Goal: Information Seeking & Learning: Find specific fact

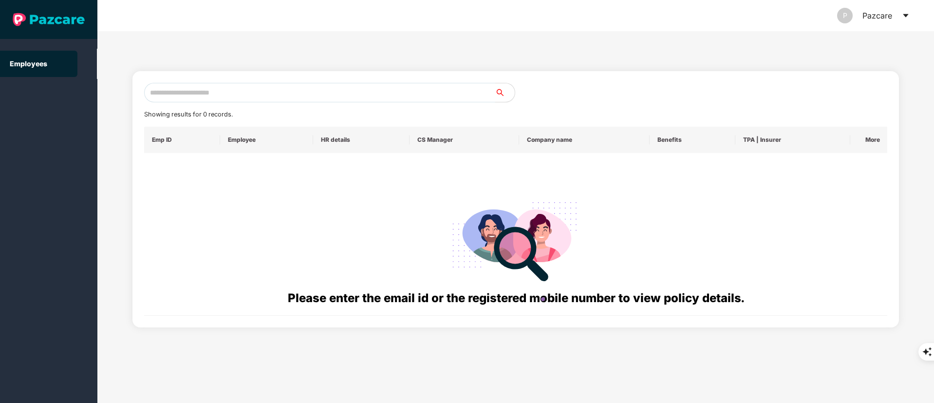
click at [216, 89] on input "text" at bounding box center [319, 92] width 351 height 19
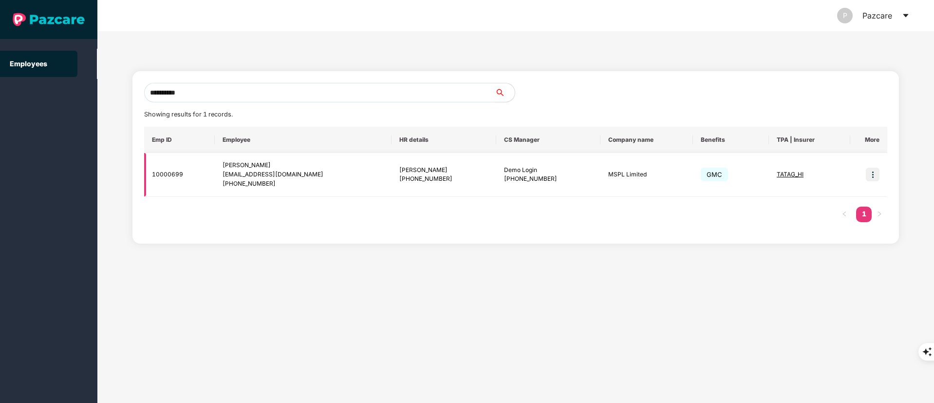
type input "**********"
click at [877, 170] on img at bounding box center [873, 175] width 14 height 14
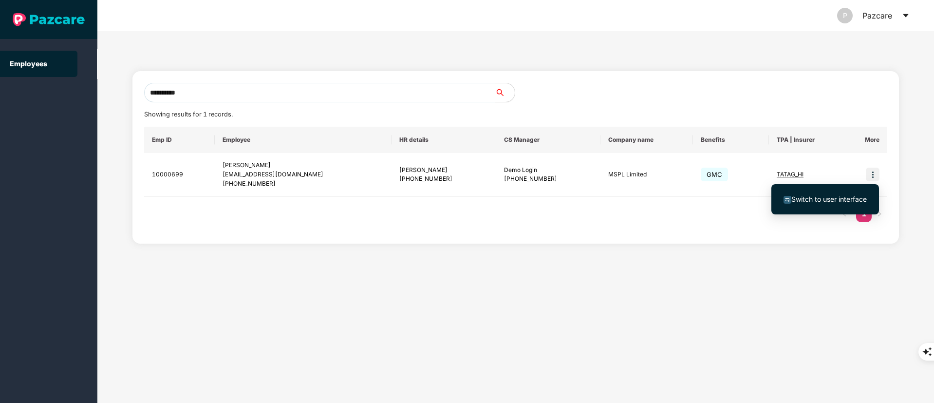
click at [829, 201] on span "Switch to user interface" at bounding box center [828, 199] width 75 height 8
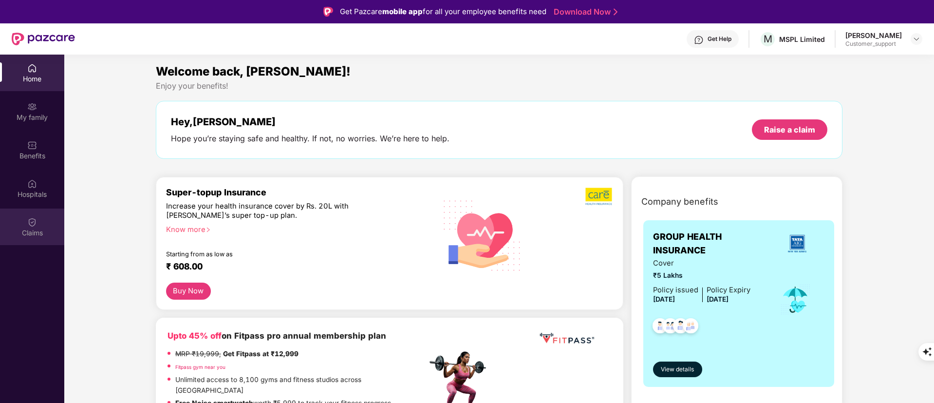
click at [42, 222] on div "Claims" at bounding box center [32, 226] width 64 height 37
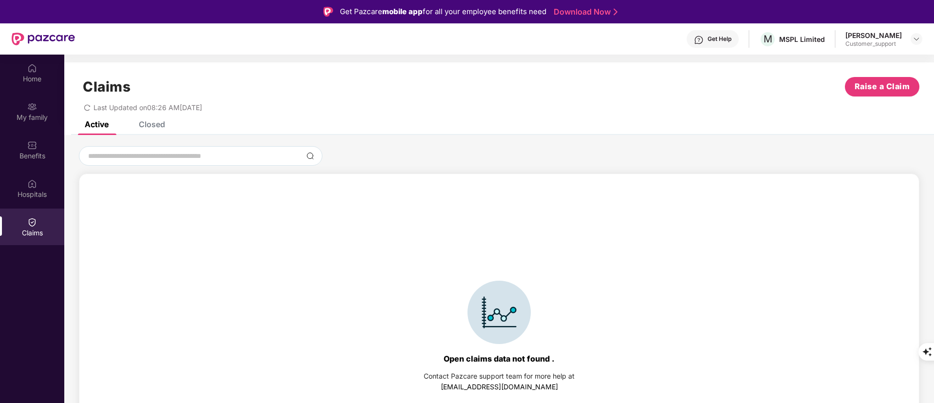
click at [143, 122] on div "Closed" at bounding box center [152, 124] width 26 height 10
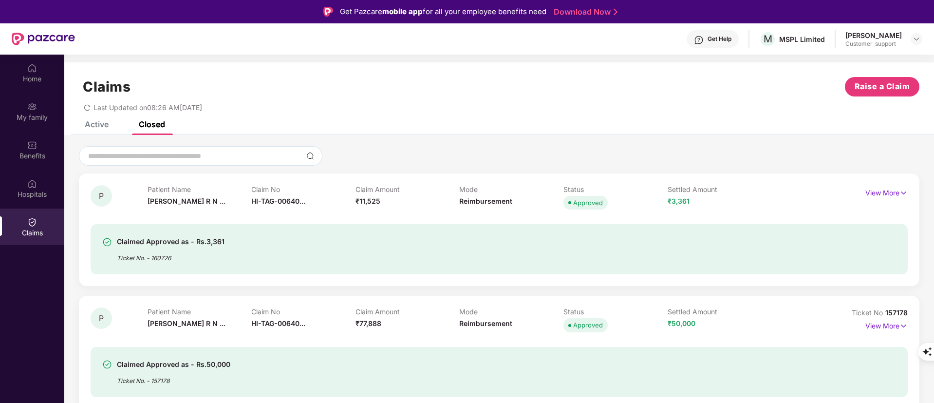
click at [371, 225] on div "Claimed Approved as - Rs.3,361 Ticket No. - 160726" at bounding box center [499, 249] width 817 height 50
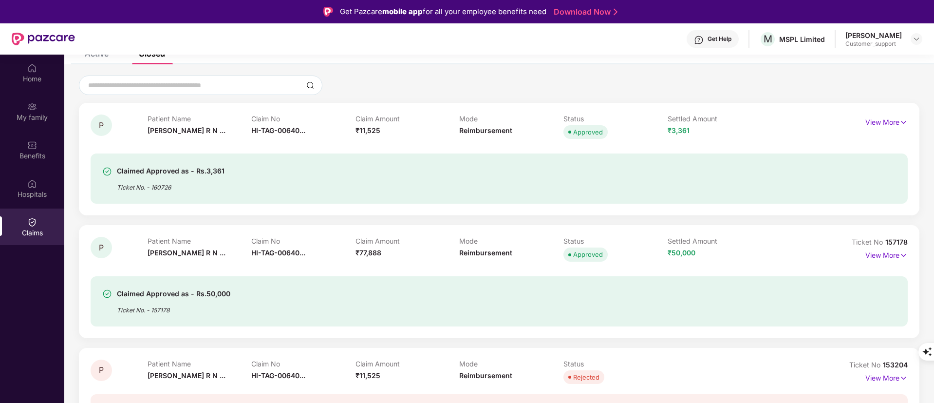
scroll to position [130, 0]
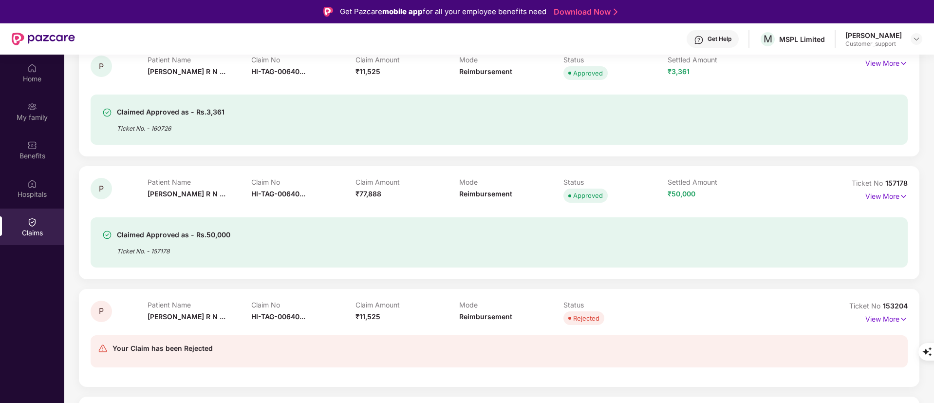
click at [365, 239] on div "Claimed Approved as - Rs.50,000 Ticket No. - 157178" at bounding box center [432, 242] width 661 height 27
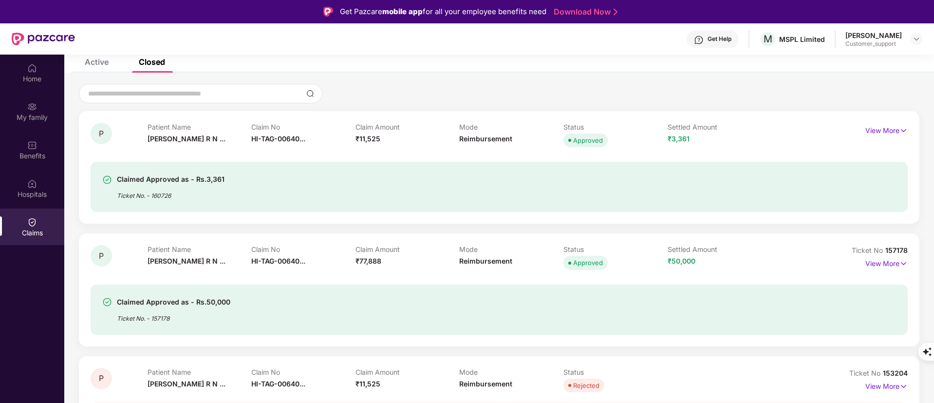
scroll to position [0, 0]
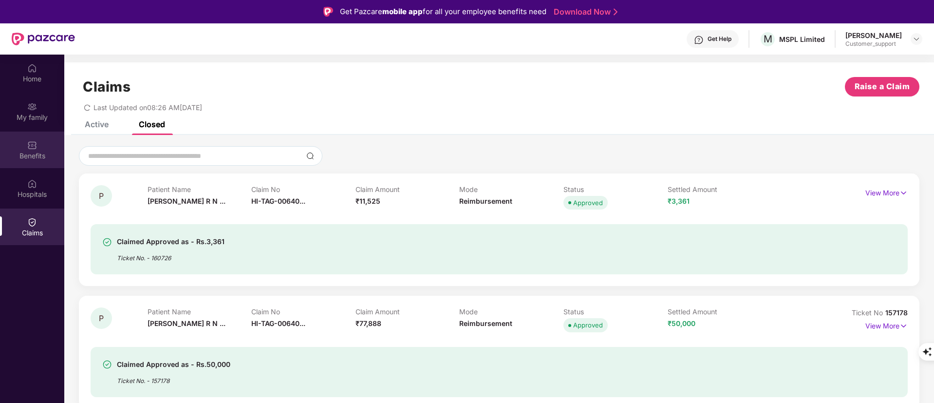
click at [35, 151] on div "Benefits" at bounding box center [32, 156] width 64 height 10
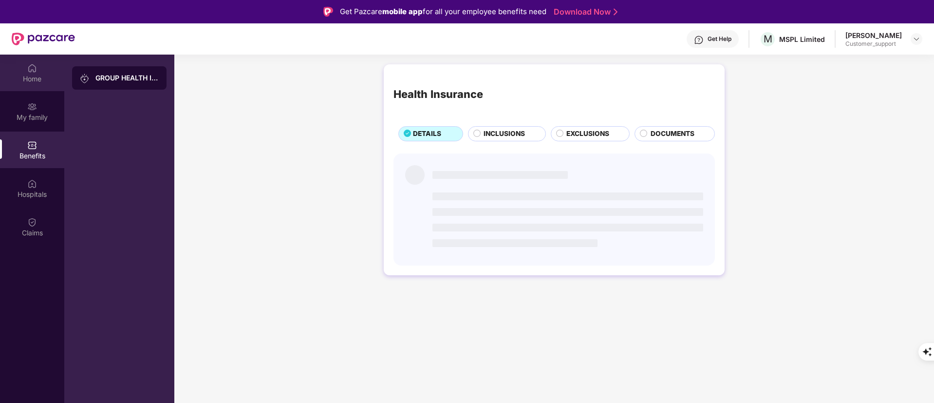
click at [18, 74] on div "Home" at bounding box center [32, 79] width 64 height 10
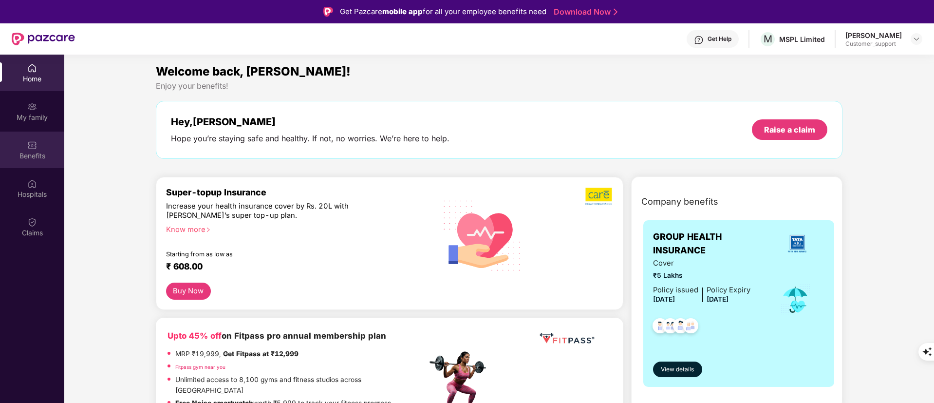
click at [34, 148] on img at bounding box center [32, 145] width 10 height 10
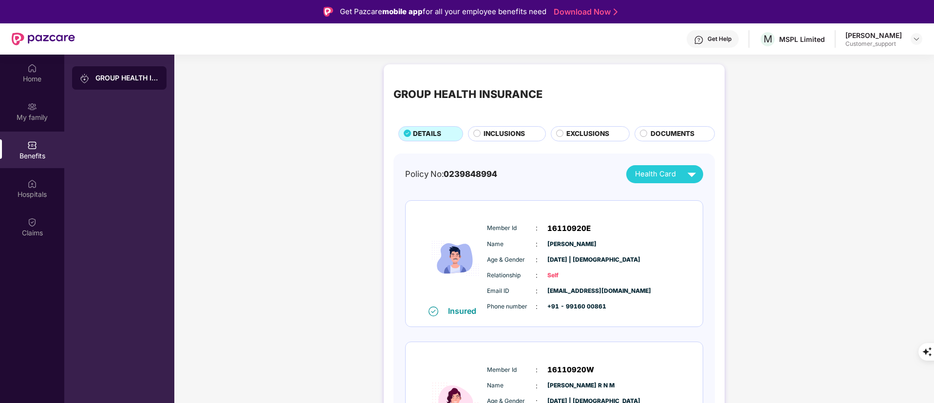
click at [474, 170] on span "0239848994" at bounding box center [471, 174] width 54 height 10
copy span "0239848994"
click at [50, 217] on div "Claims" at bounding box center [32, 226] width 64 height 37
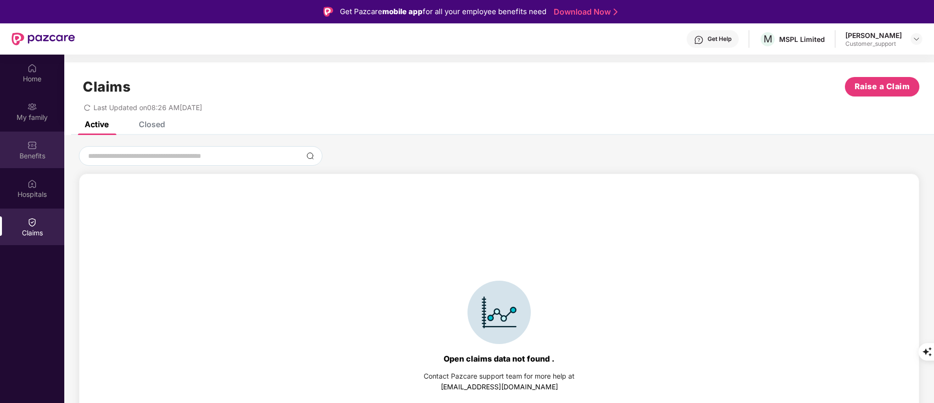
click at [36, 154] on div "Benefits" at bounding box center [32, 156] width 64 height 10
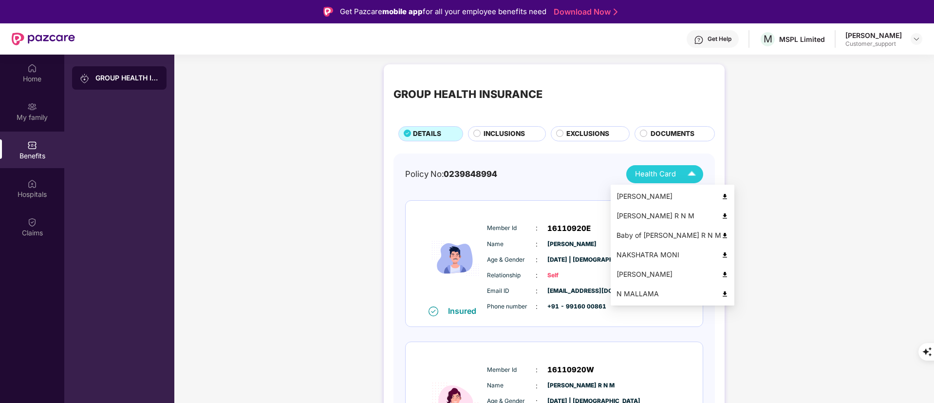
click at [664, 167] on div "Health Card" at bounding box center [667, 174] width 65 height 17
click at [642, 195] on div "[PERSON_NAME]" at bounding box center [672, 196] width 112 height 11
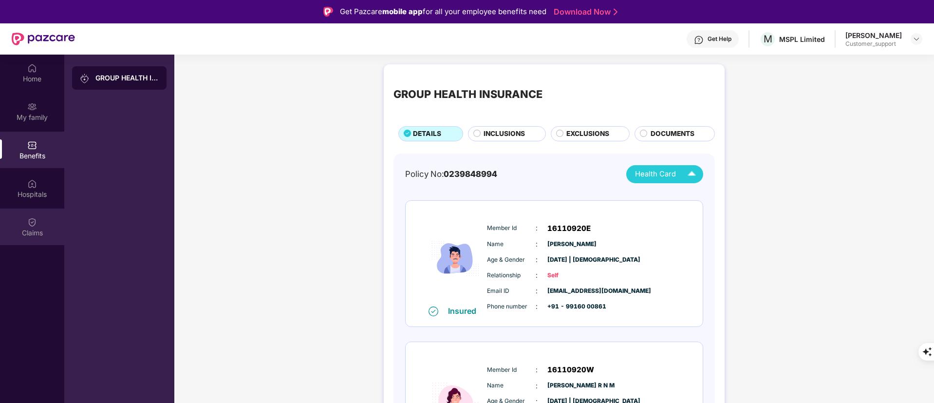
click at [46, 222] on div "Claims" at bounding box center [32, 226] width 64 height 37
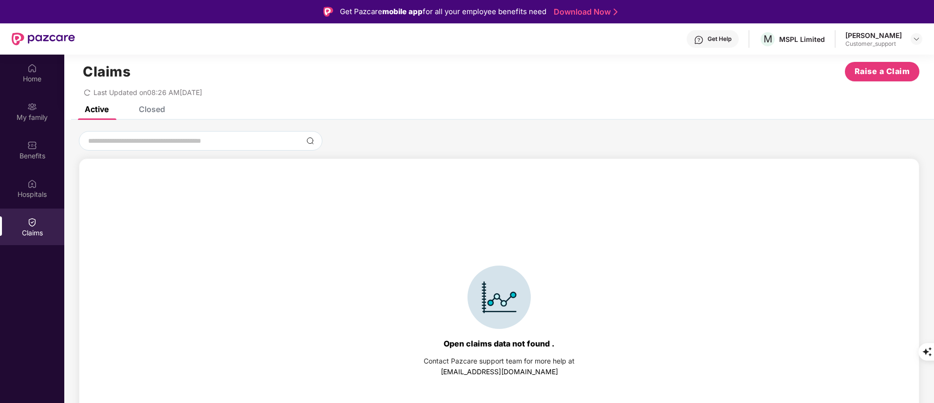
scroll to position [21, 0]
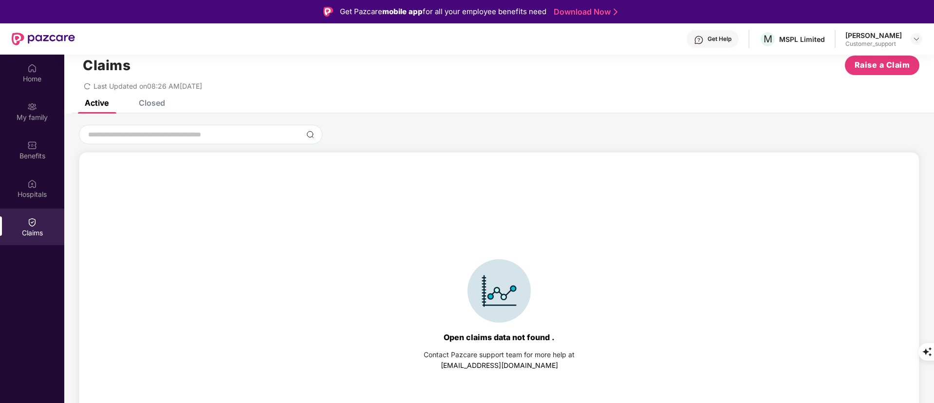
click at [154, 95] on div "Claims Raise a Claim Last Updated on 08:26 AM[DATE]" at bounding box center [499, 70] width 870 height 59
click at [159, 101] on div "Closed" at bounding box center [152, 103] width 26 height 10
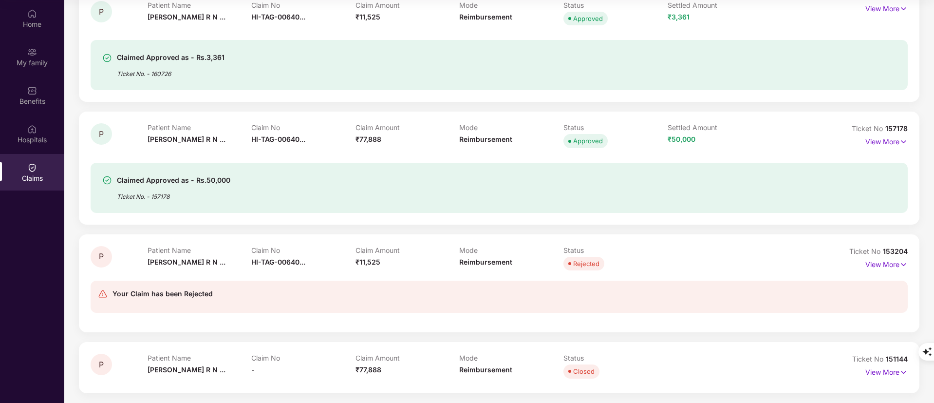
scroll to position [0, 0]
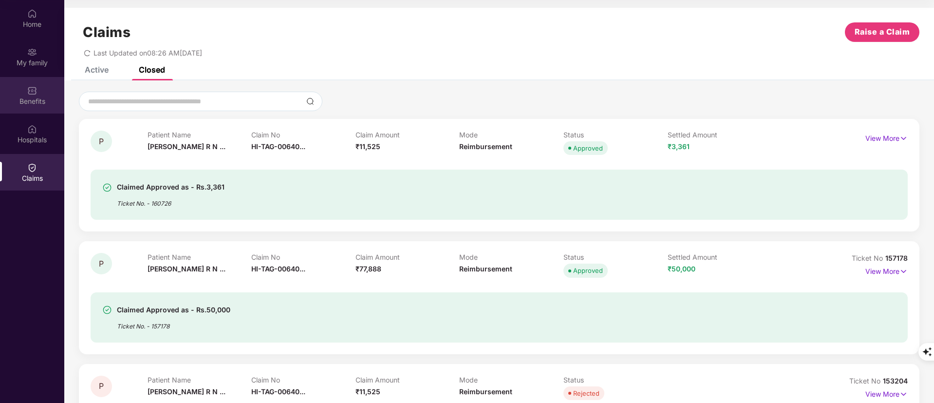
click at [32, 91] on img at bounding box center [32, 91] width 10 height 10
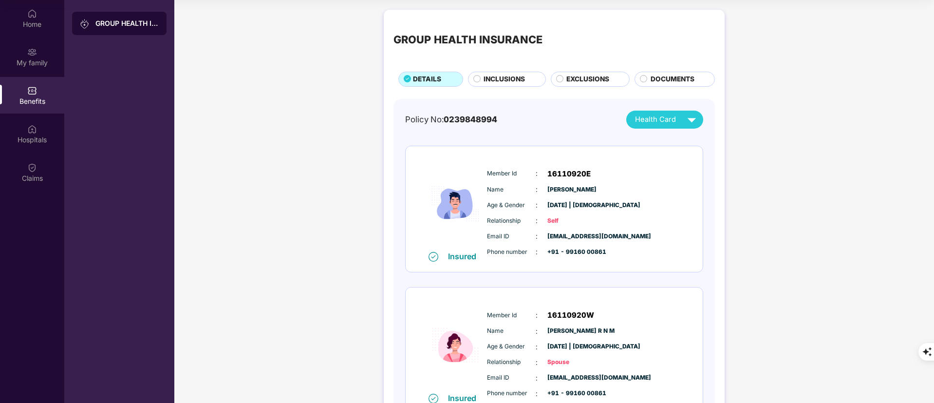
scroll to position [73, 0]
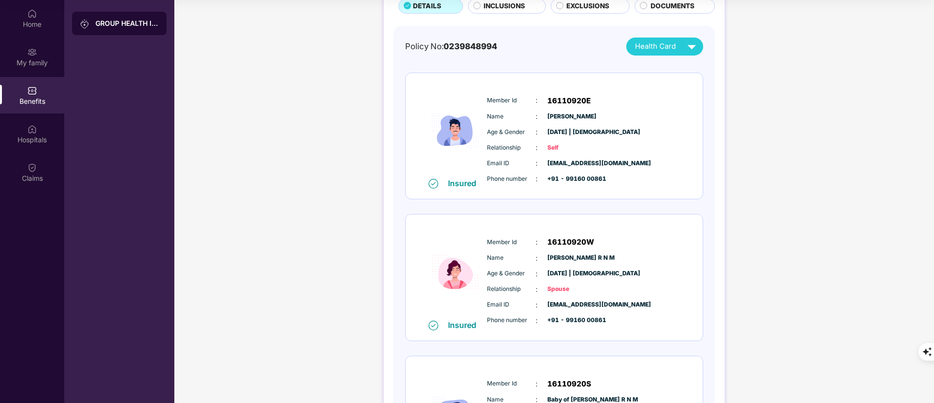
click at [579, 249] on div "Member Id : 16110920W Name : [PERSON_NAME] Age & Gender : [DATE] | [DEMOGRAPHIC…" at bounding box center [584, 280] width 198 height 99
click at [575, 242] on span "16110920W" at bounding box center [570, 242] width 47 height 12
click at [575, 241] on span "16110920W" at bounding box center [570, 242] width 47 height 12
copy span "16110920W"
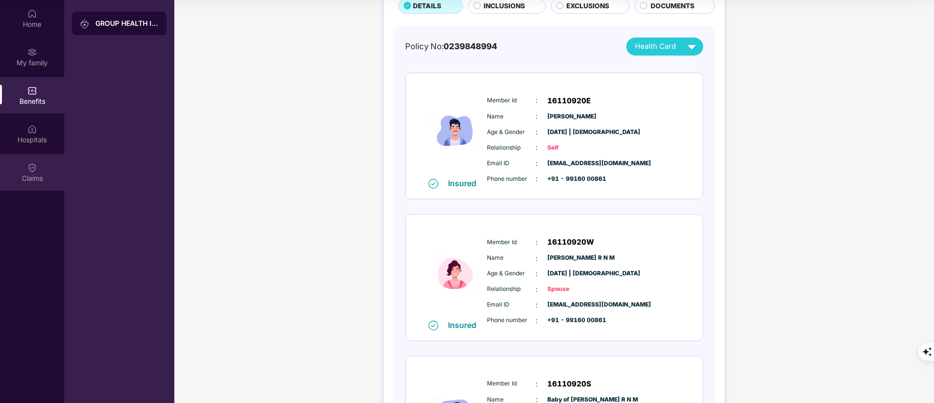
click at [40, 168] on div "Claims" at bounding box center [32, 172] width 64 height 37
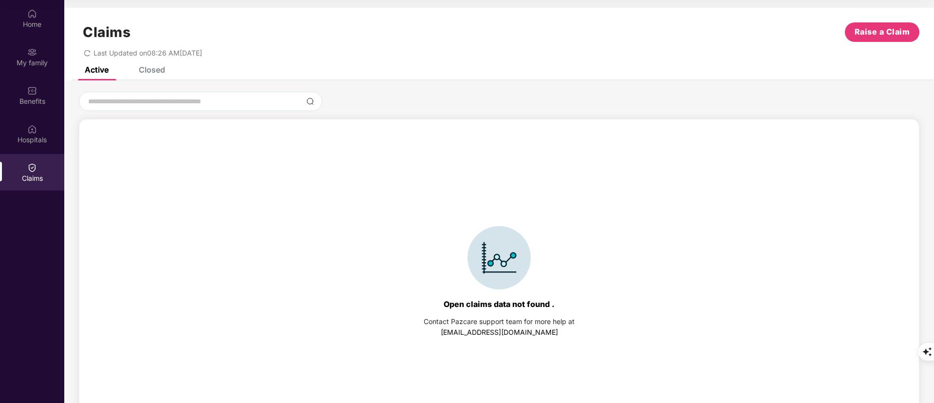
click at [157, 67] on div "Closed" at bounding box center [152, 70] width 26 height 10
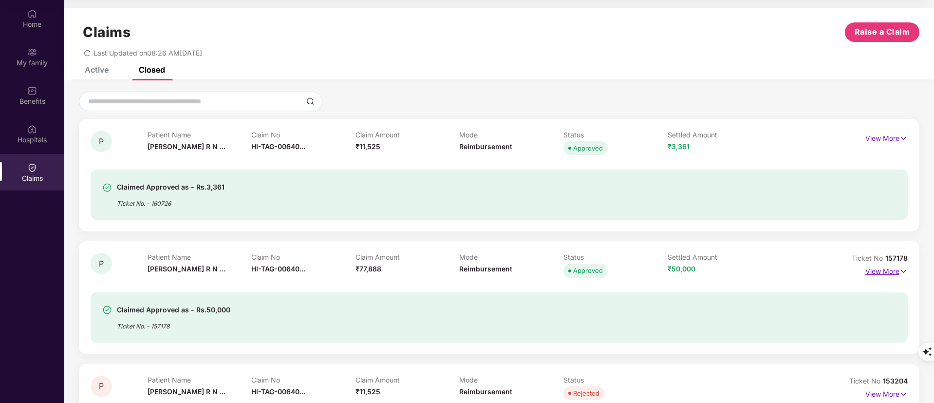
click at [879, 272] on p "View More" at bounding box center [886, 269] width 42 height 13
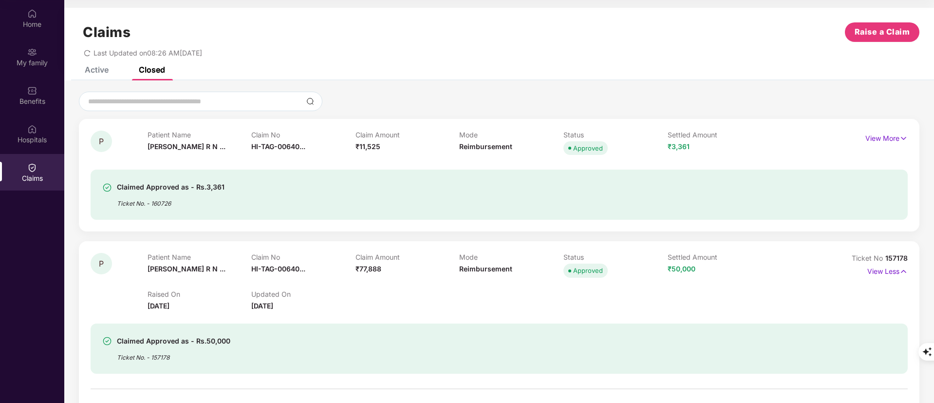
click at [161, 204] on div "Ticket No. - 160726" at bounding box center [171, 200] width 108 height 15
copy div "160726"
click at [877, 137] on p "View More" at bounding box center [886, 137] width 42 height 13
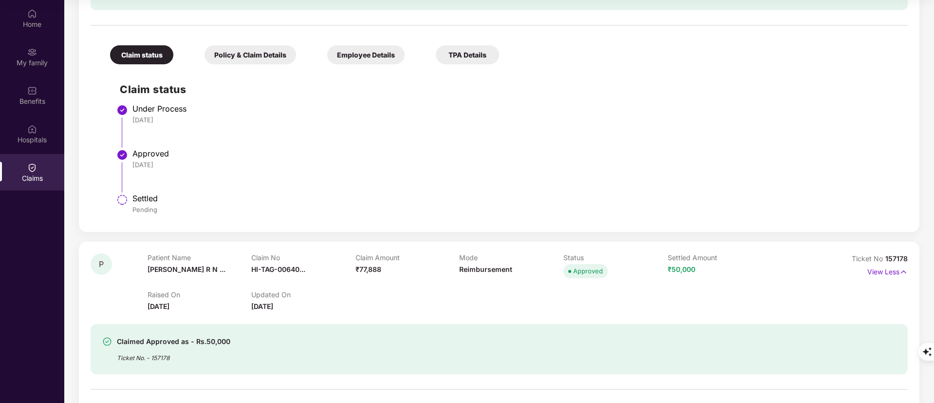
scroll to position [365, 0]
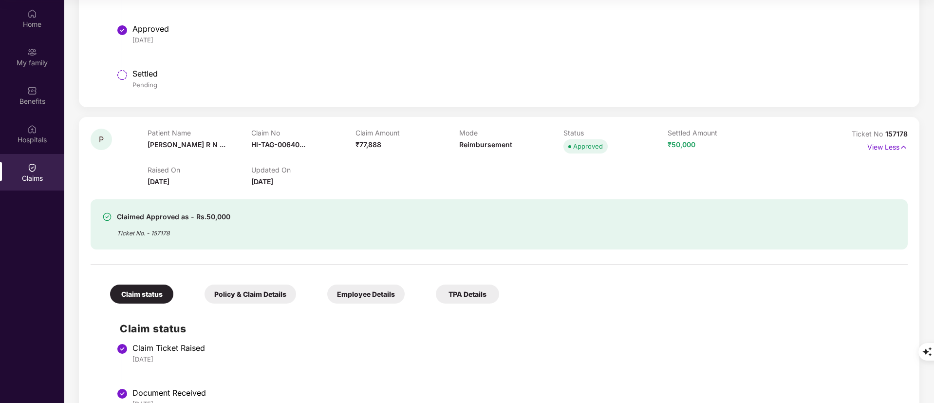
click at [895, 134] on span "157178" at bounding box center [896, 134] width 22 height 8
copy div "No 157178"
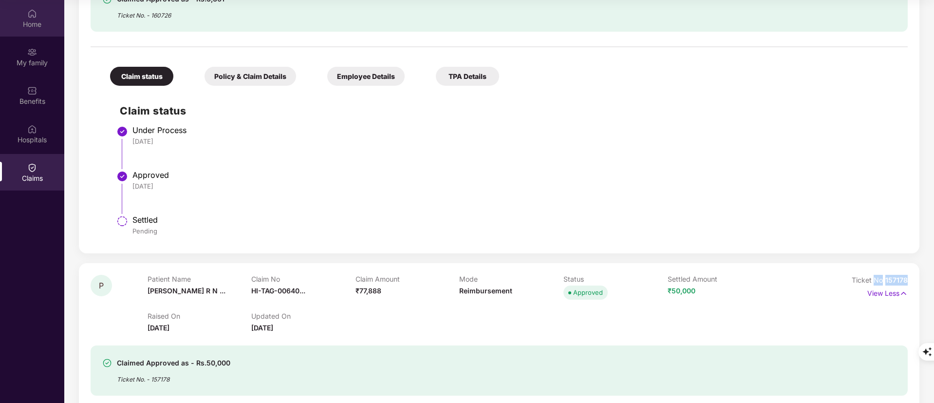
scroll to position [146, 0]
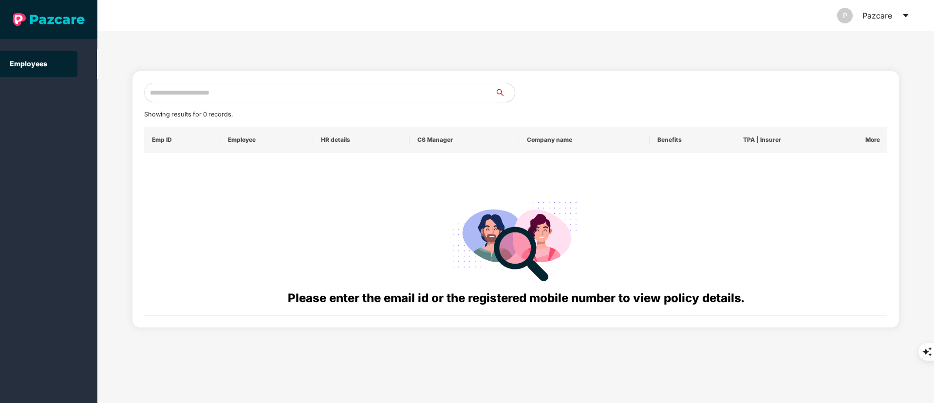
click at [237, 93] on input "text" at bounding box center [319, 92] width 351 height 19
paste input "**********"
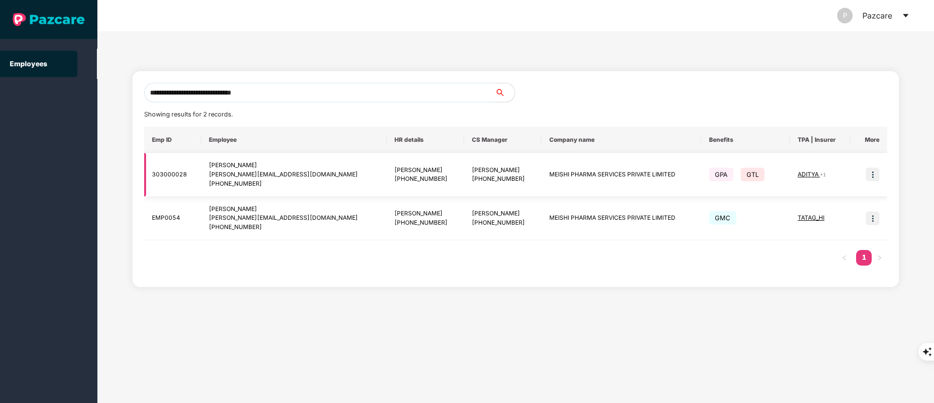
type input "**********"
drag, startPoint x: 272, startPoint y: 184, endPoint x: 224, endPoint y: 185, distance: 47.2
click at [224, 185] on div "[PHONE_NUMBER]" at bounding box center [294, 183] width 170 height 9
copy div "8142411975"
